Goal: Task Accomplishment & Management: Use online tool/utility

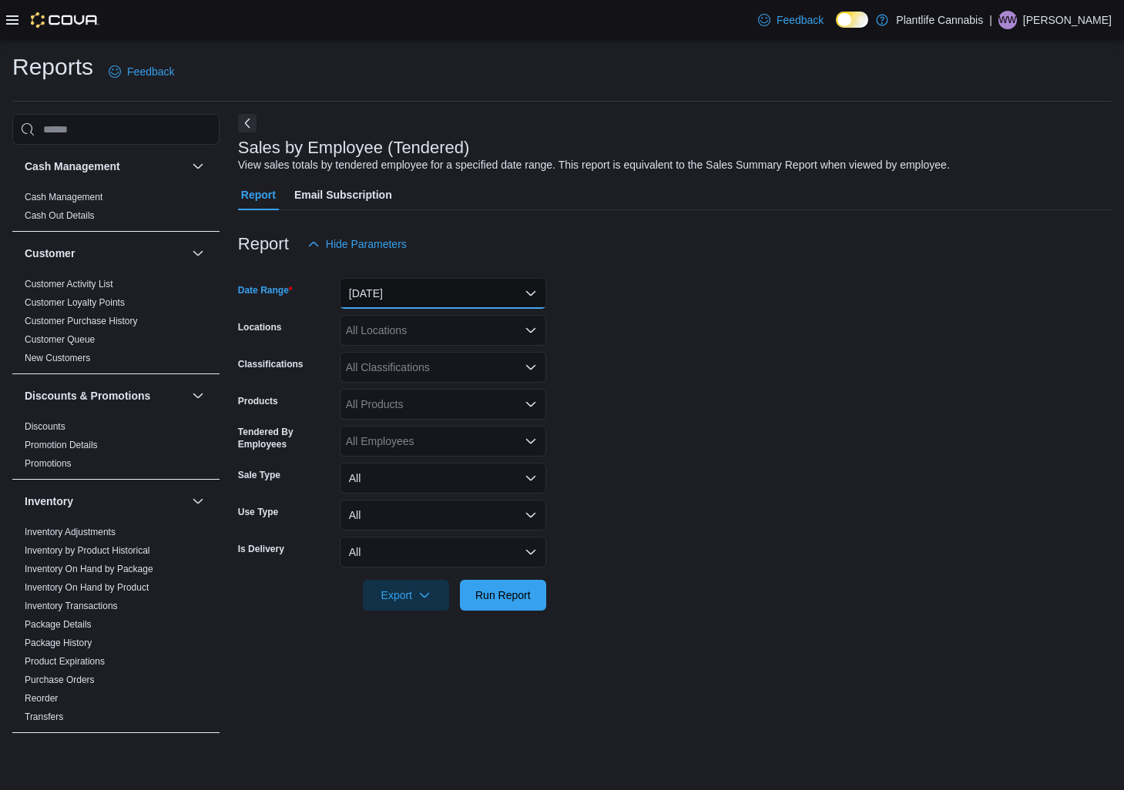
drag, startPoint x: 458, startPoint y: 296, endPoint x: 440, endPoint y: 300, distance: 18.9
click at [458, 296] on button "Yesterday" at bounding box center [443, 293] width 206 height 31
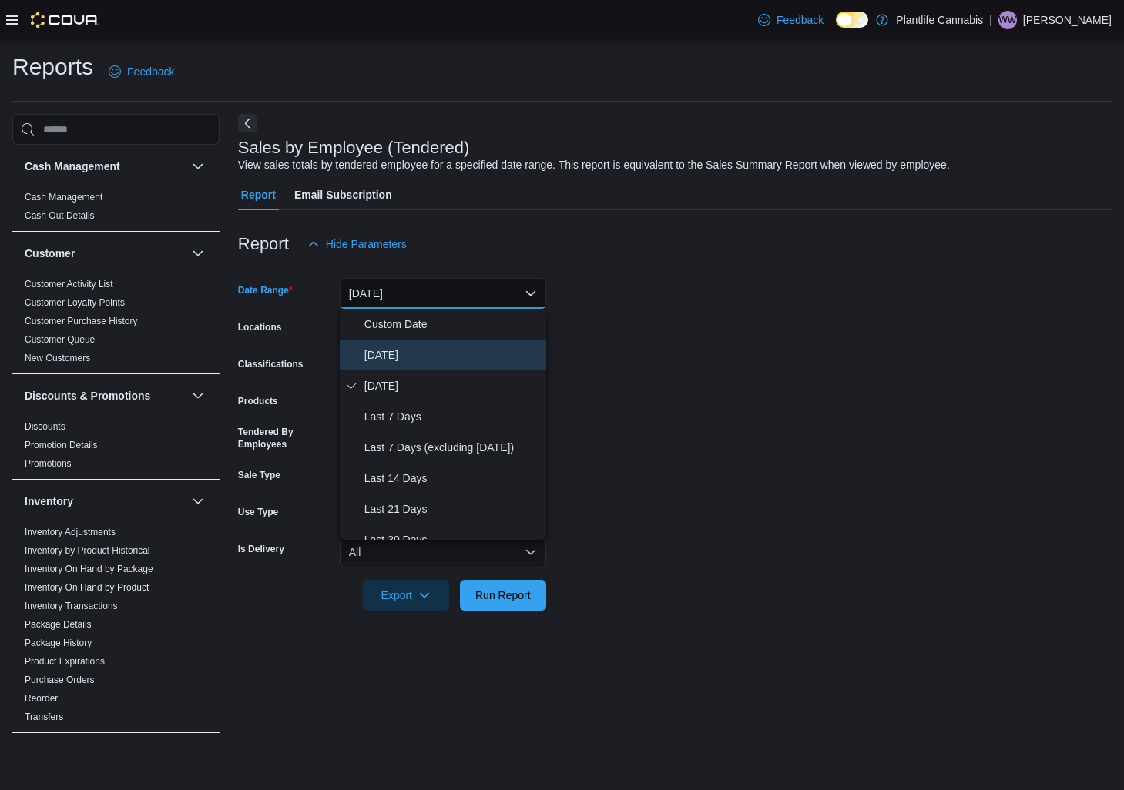
click at [376, 355] on span "[DATE]" at bounding box center [452, 355] width 176 height 18
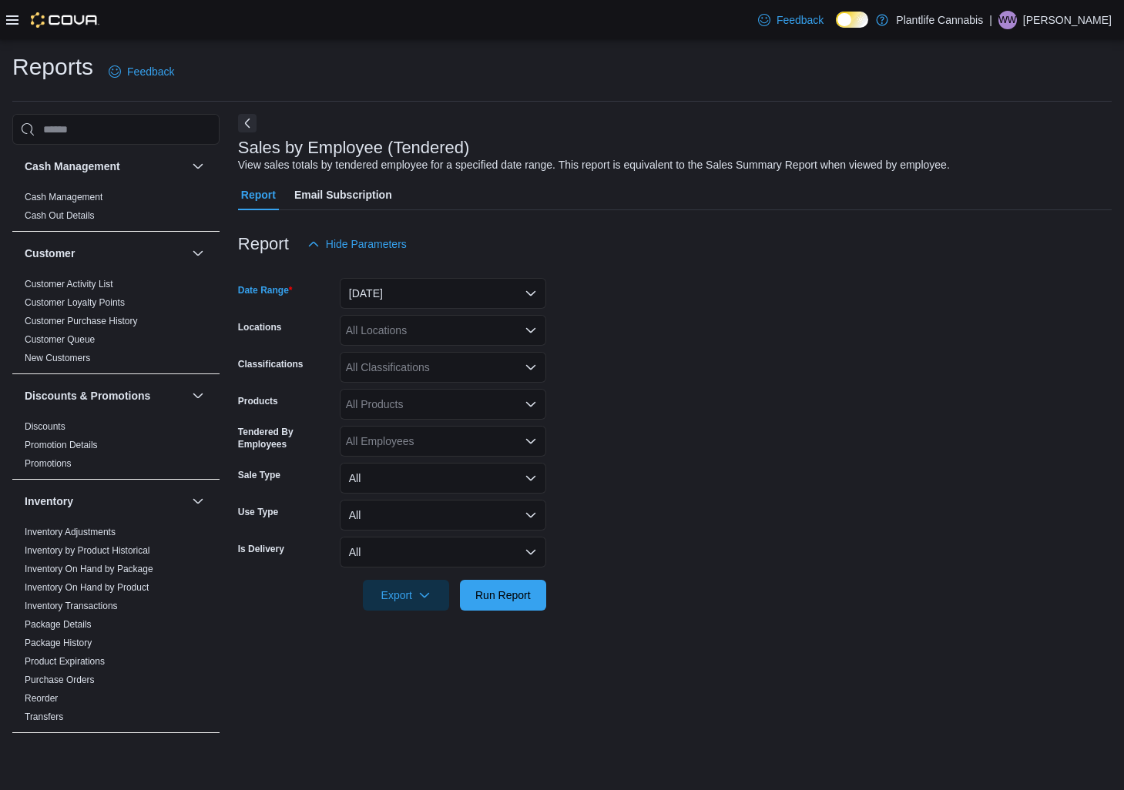
click at [395, 335] on div "All Locations" at bounding box center [443, 330] width 206 height 31
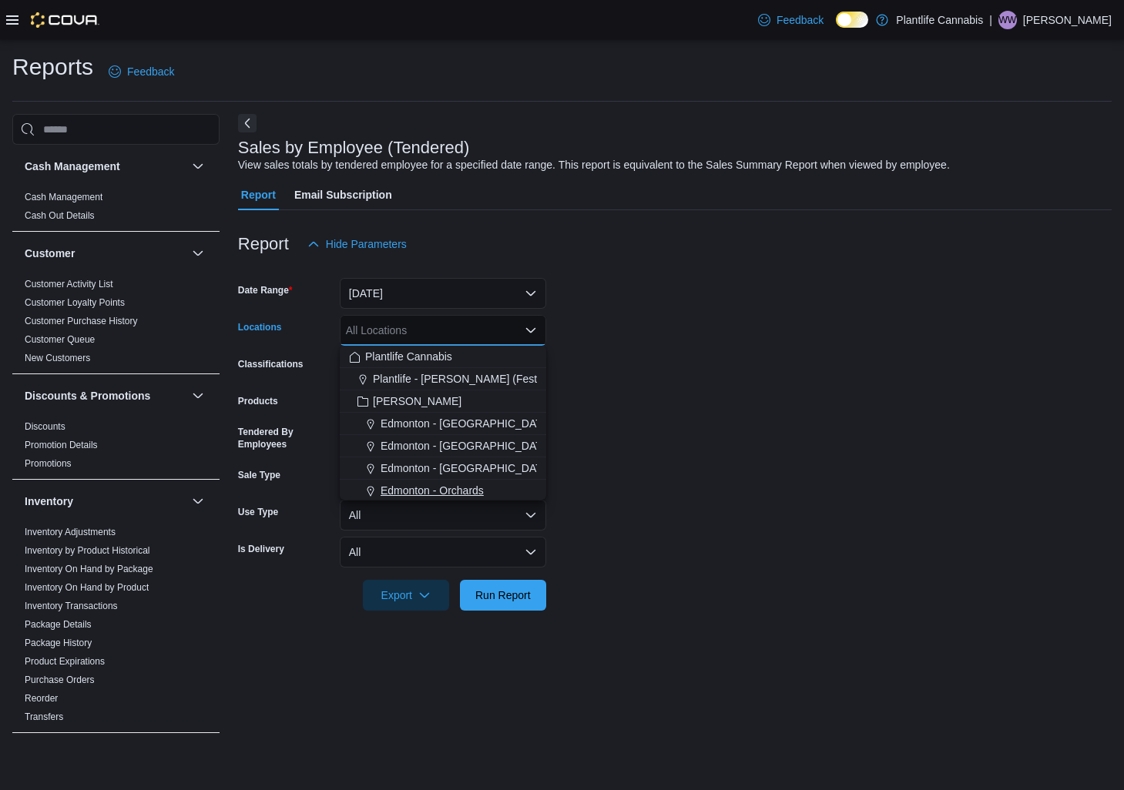
click at [442, 486] on span "Edmonton - Orchards" at bounding box center [431, 490] width 103 height 15
click at [511, 595] on span "Run Report" at bounding box center [502, 594] width 55 height 15
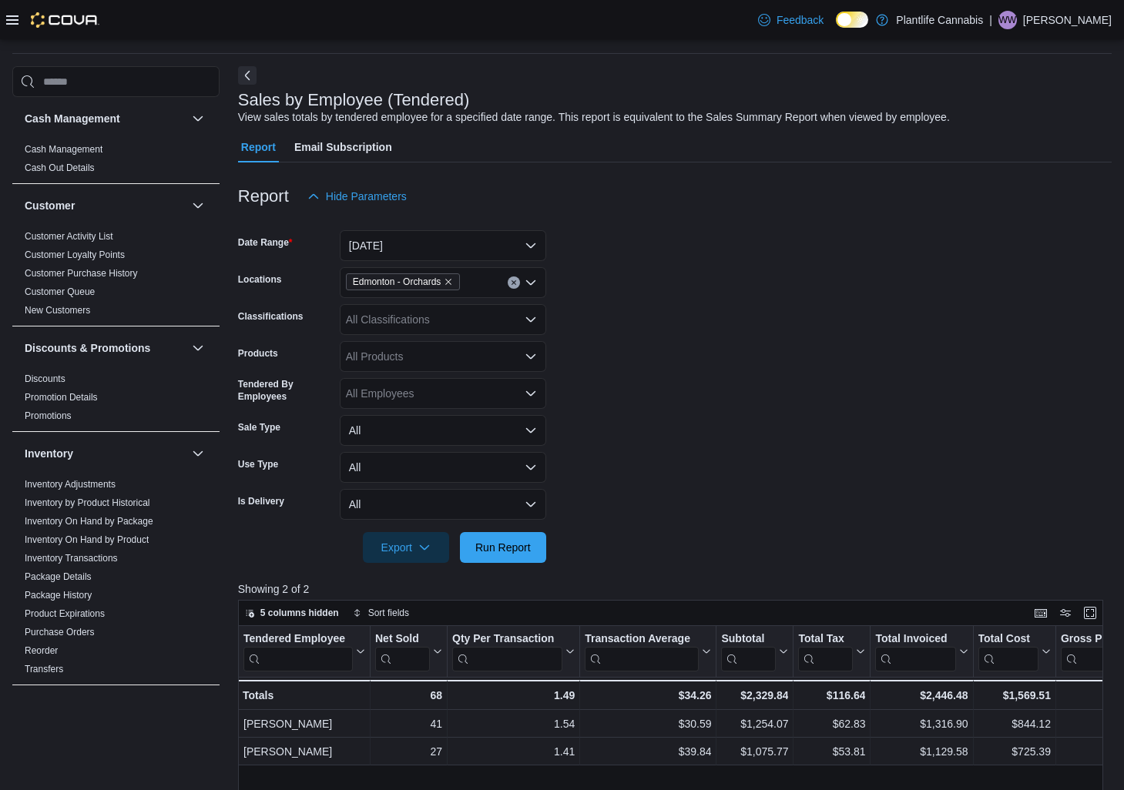
scroll to position [79, 0]
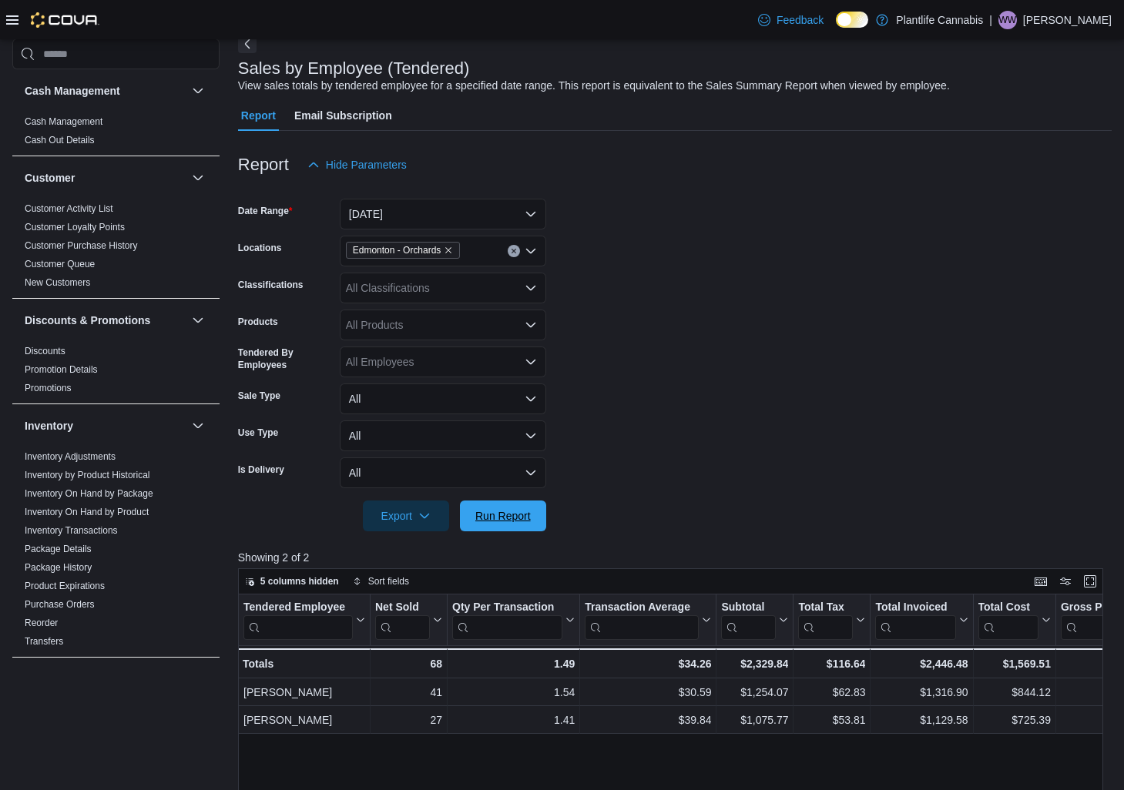
drag, startPoint x: 498, startPoint y: 521, endPoint x: 828, endPoint y: 481, distance: 332.9
click at [498, 521] on span "Run Report" at bounding box center [502, 515] width 55 height 15
click at [416, 288] on div "All Classifications" at bounding box center [443, 288] width 206 height 31
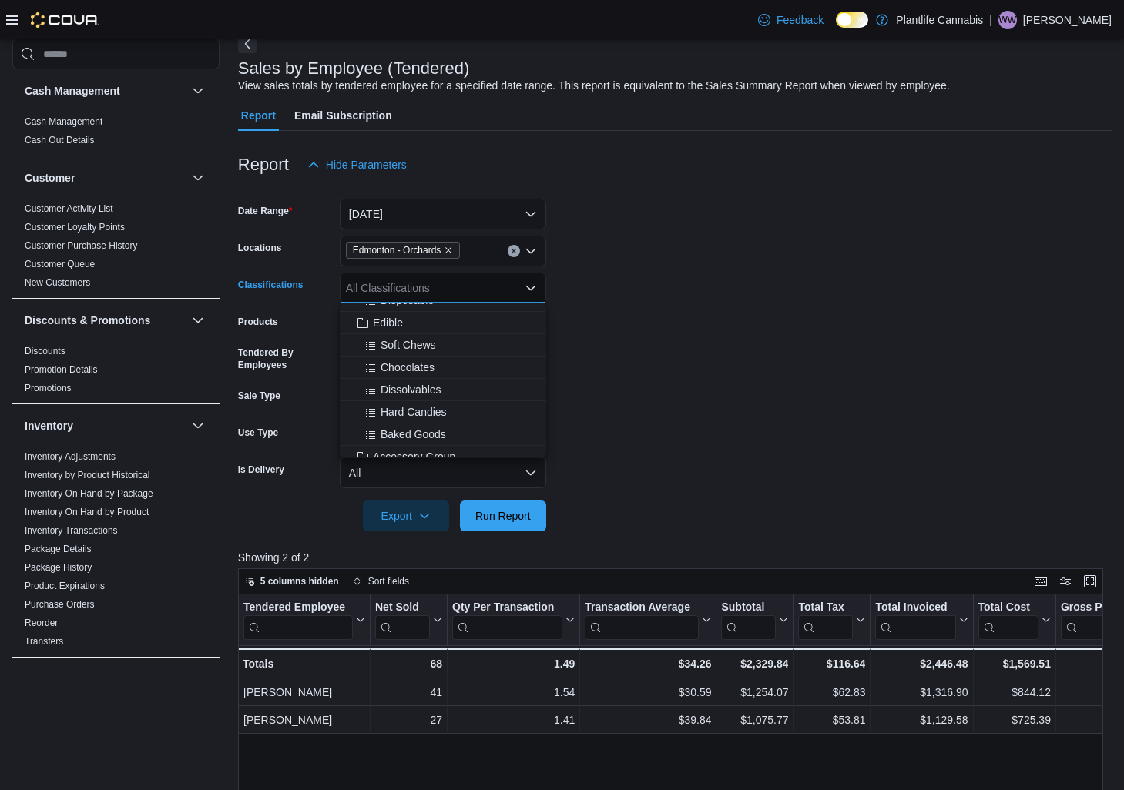
scroll to position [131, 0]
click at [424, 407] on span "Accessory Group" at bounding box center [414, 406] width 82 height 15
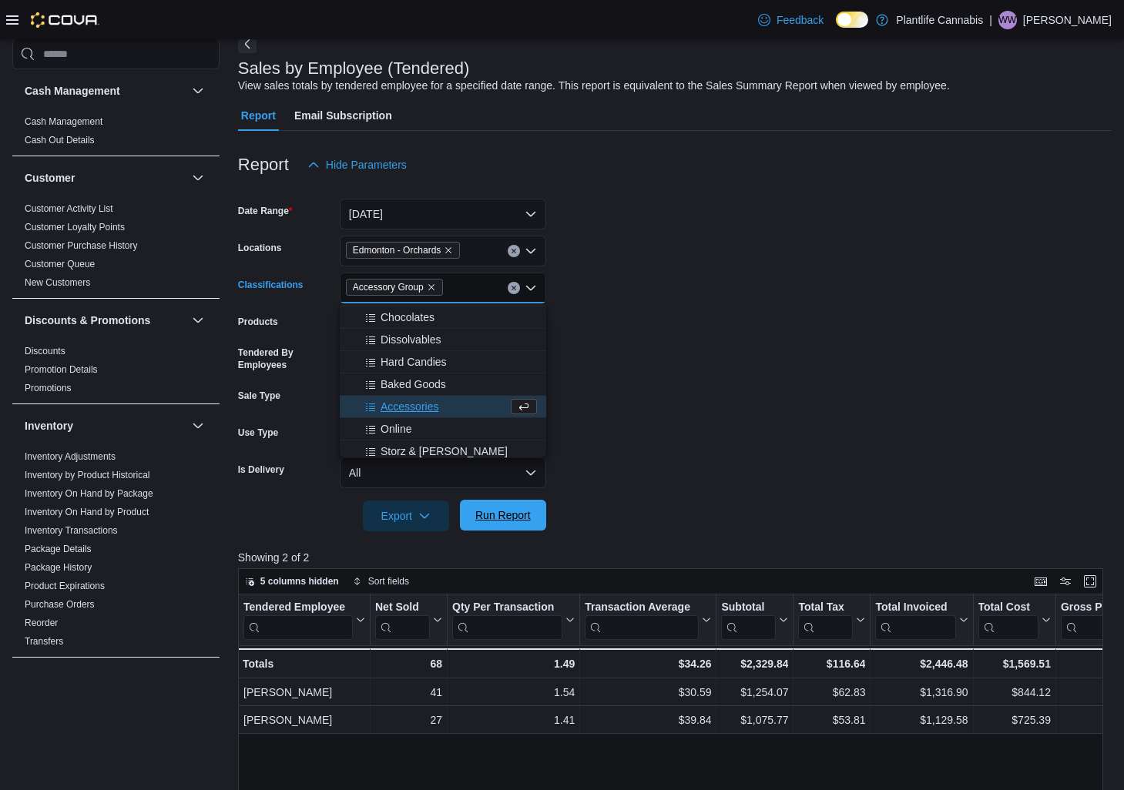
click at [514, 530] on span "Run Report" at bounding box center [503, 515] width 68 height 31
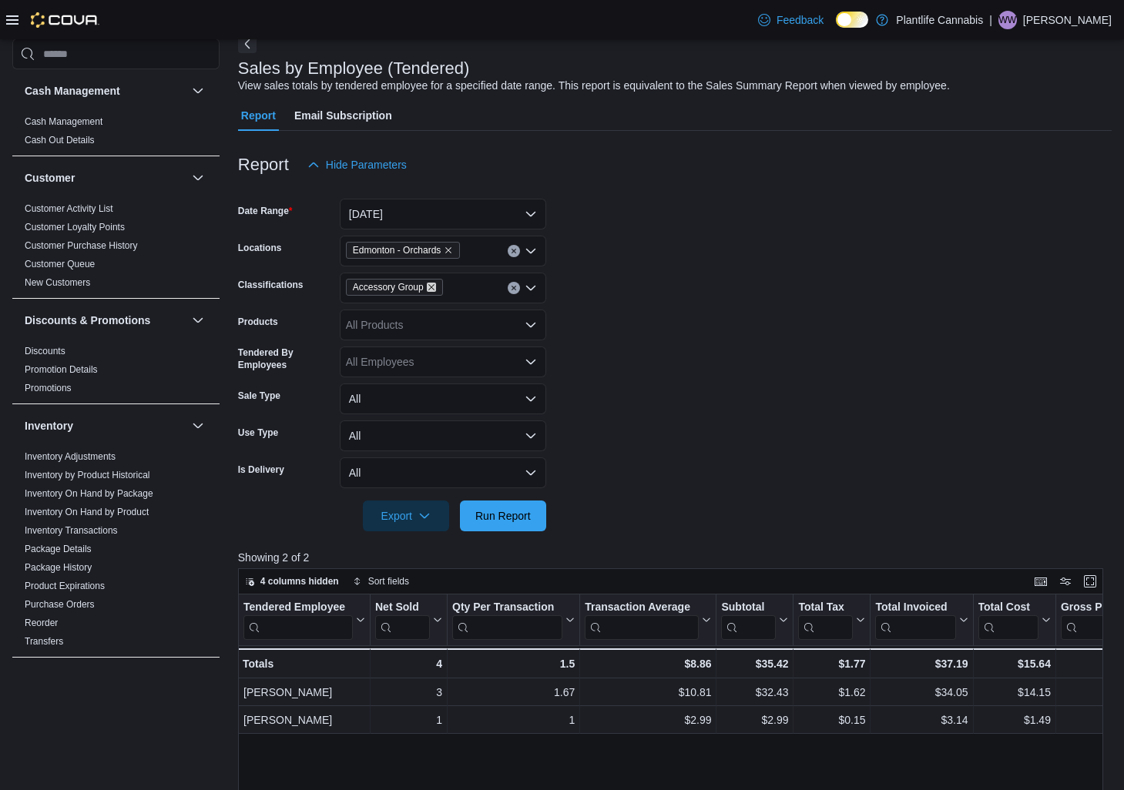
click at [436, 287] on icon "Remove Accessory Group from selection in this group" at bounding box center [431, 287] width 9 height 9
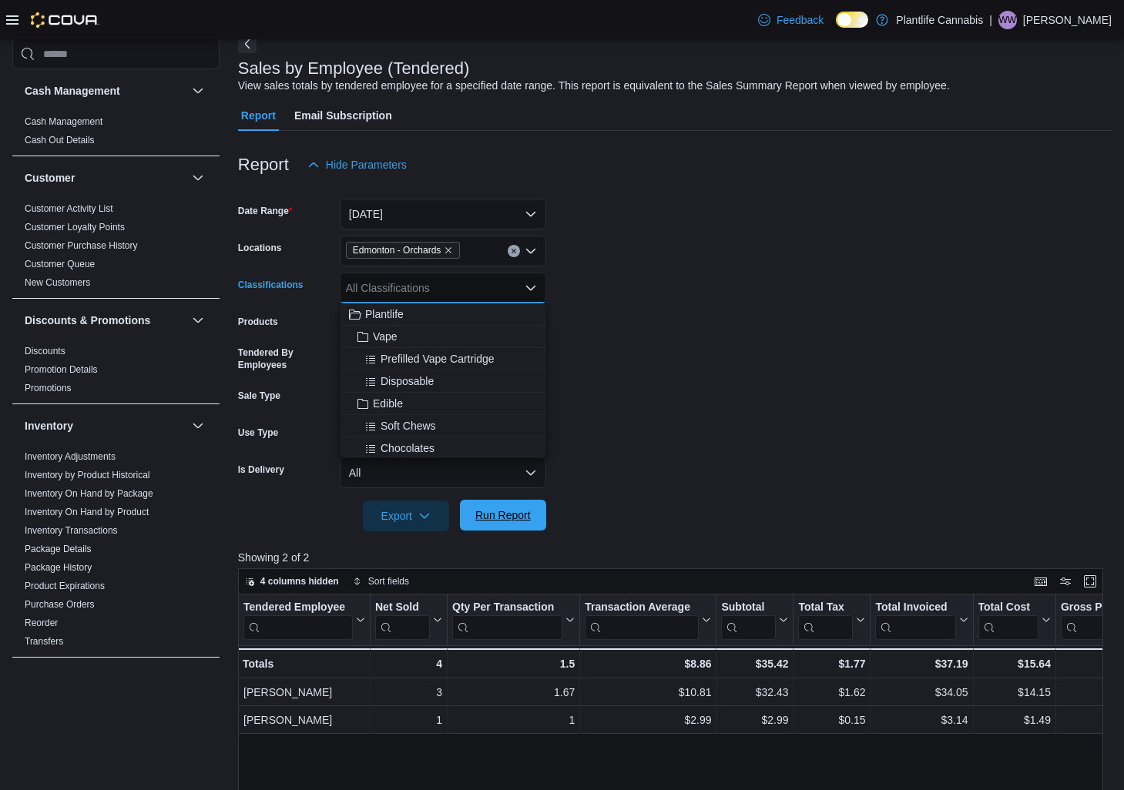
click at [541, 512] on button "Run Report" at bounding box center [503, 515] width 86 height 31
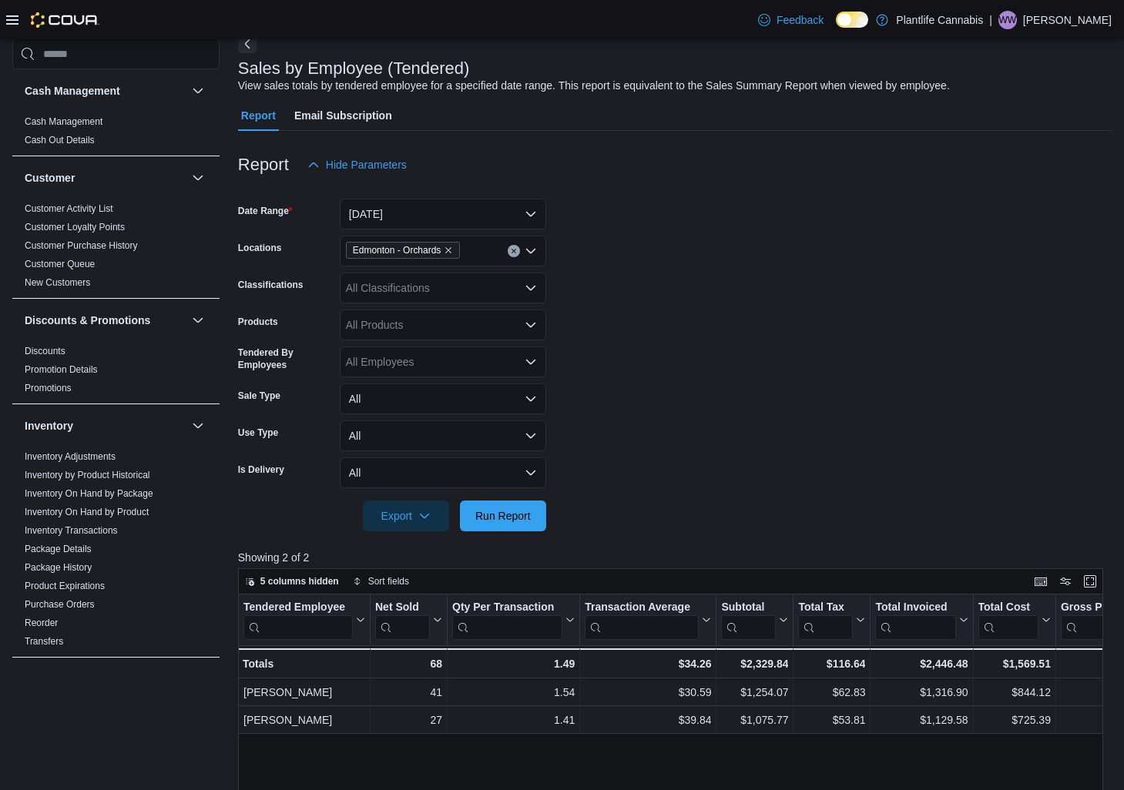
click at [793, 374] on form "Date Range Today Locations Edmonton - Orchards Classifications All Classificati…" at bounding box center [674, 355] width 873 height 351
